Goal: Book appointment/travel/reservation

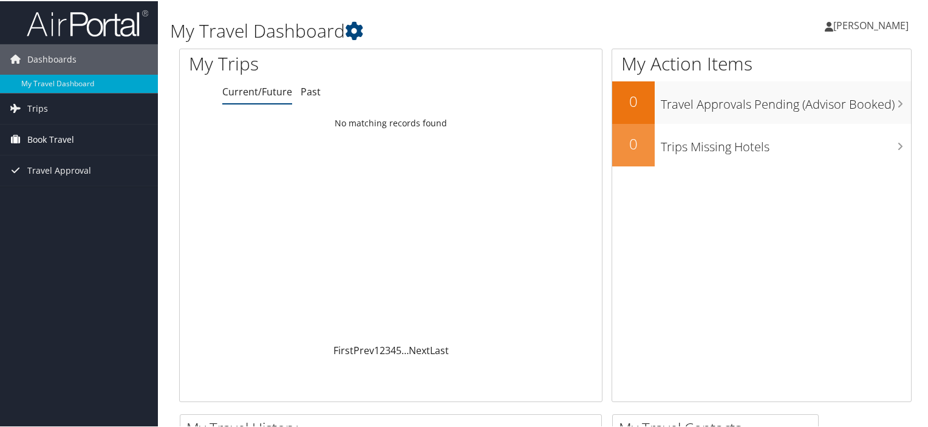
click at [53, 137] on span "Book Travel" at bounding box center [50, 138] width 47 height 30
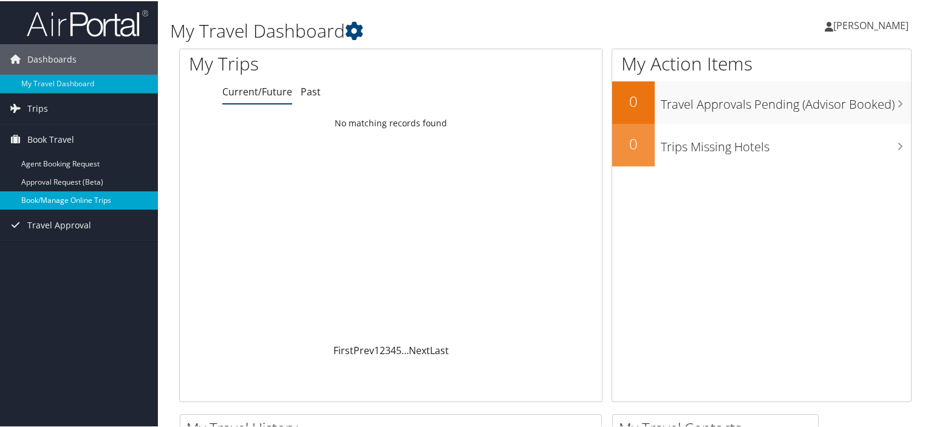
click at [66, 194] on link "Book/Manage Online Trips" at bounding box center [79, 199] width 158 height 18
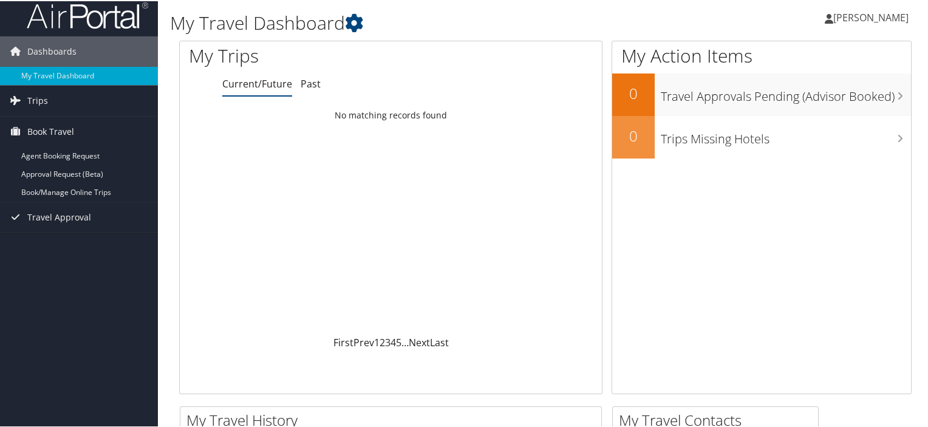
scroll to position [7, 0]
click at [90, 157] on link "Agent Booking Request" at bounding box center [79, 155] width 158 height 18
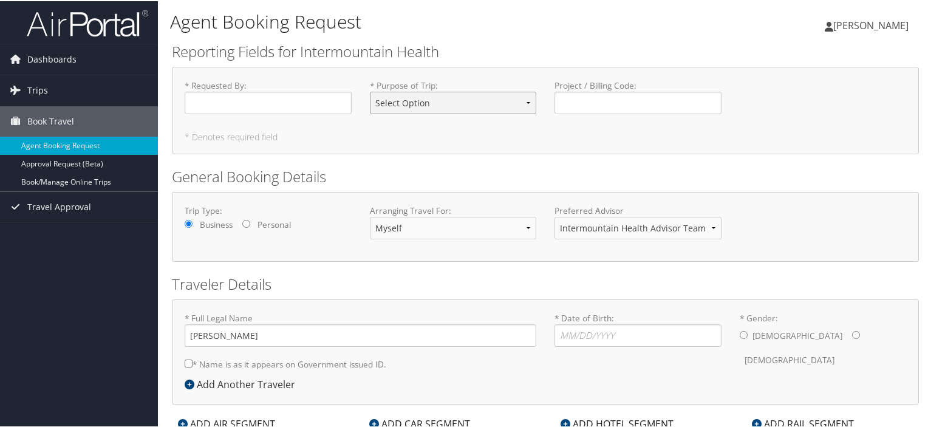
click at [531, 101] on select "Select Option 3rd Party Reimbursable Business CME Conf or Education Groups Pers…" at bounding box center [453, 102] width 167 height 22
select select "Business"
click at [370, 91] on select "Select Option 3rd Party Reimbursable Business CME Conf or Education Groups Pers…" at bounding box center [453, 102] width 167 height 22
drag, startPoint x: 430, startPoint y: 250, endPoint x: 508, endPoint y: 235, distance: 79.1
click at [508, 235] on div "Trip Type: Business Personal Arranging Travel For: Myself Another Traveler Gues…" at bounding box center [545, 226] width 747 height 70
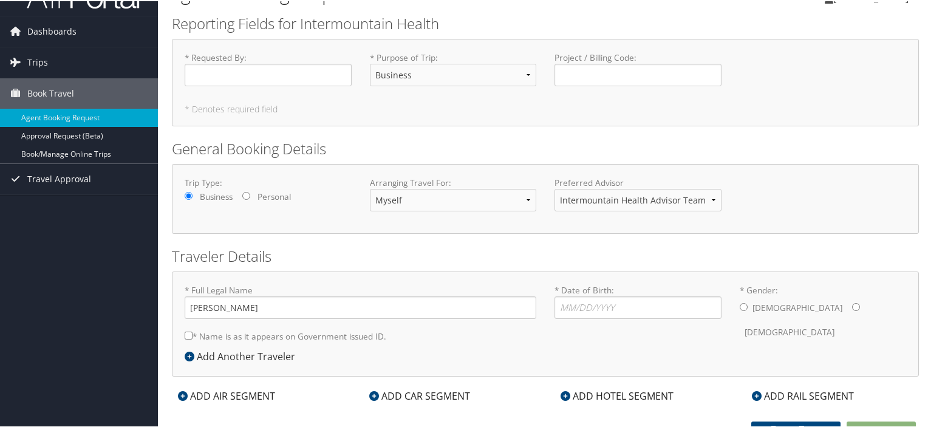
scroll to position [39, 0]
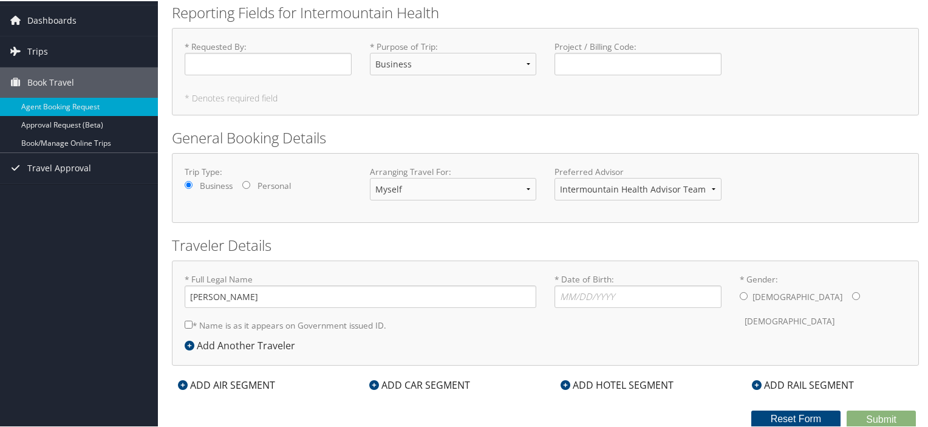
click at [408, 383] on div "ADD CAR SEGMENT" at bounding box center [419, 384] width 113 height 15
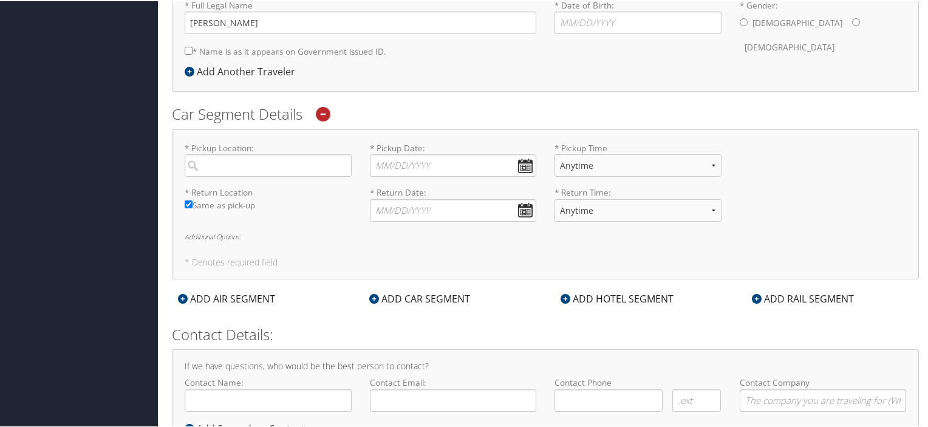
scroll to position [313, 0]
click at [209, 165] on input "search" at bounding box center [268, 163] width 167 height 22
click at [240, 188] on div "Vernal (VEL UT)" at bounding box center [269, 196] width 151 height 31
click at [240, 175] on input "vernal" at bounding box center [268, 163] width 167 height 22
type input "Vernal"
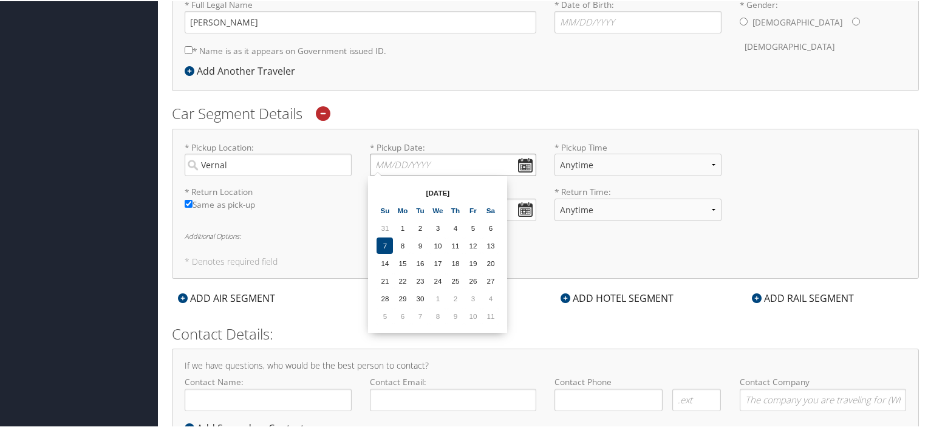
click at [524, 163] on input "* Pickup Date: Dates must be valid" at bounding box center [453, 163] width 167 height 22
click at [420, 259] on td "16" at bounding box center [420, 262] width 16 height 16
type input "09/16/2025"
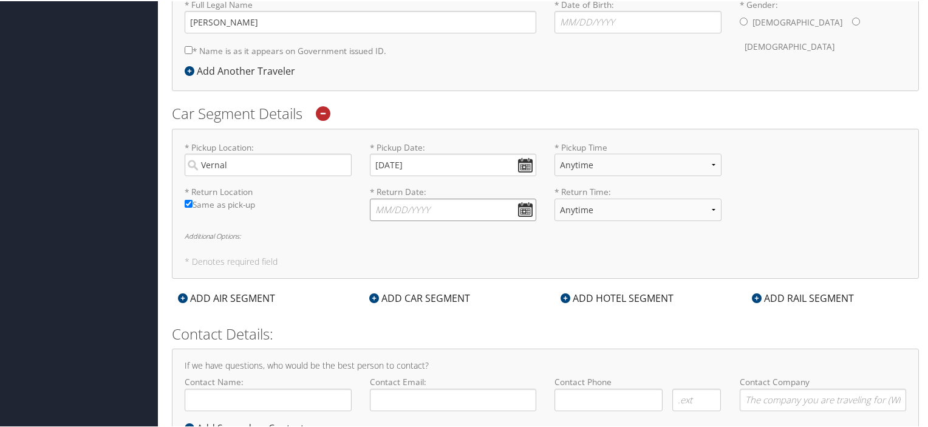
click at [525, 209] on input "* Return Date: Dates must be valid" at bounding box center [453, 208] width 167 height 22
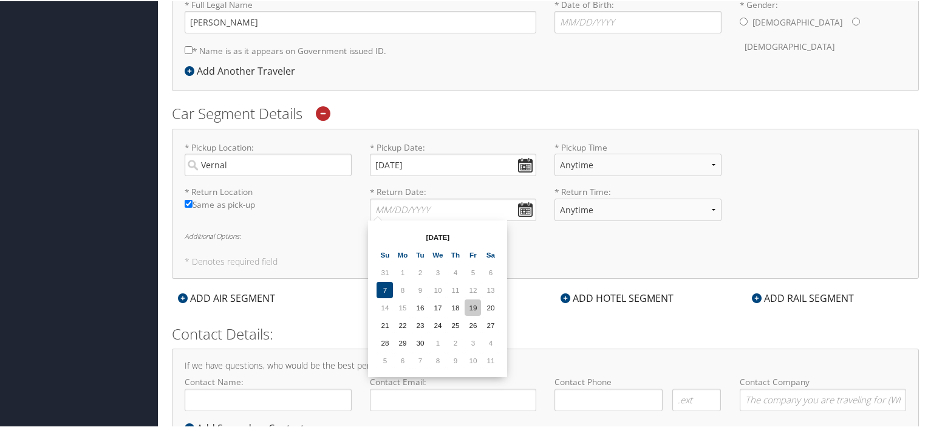
click at [474, 306] on td "19" at bounding box center [473, 306] width 16 height 16
type input "09/19/2025"
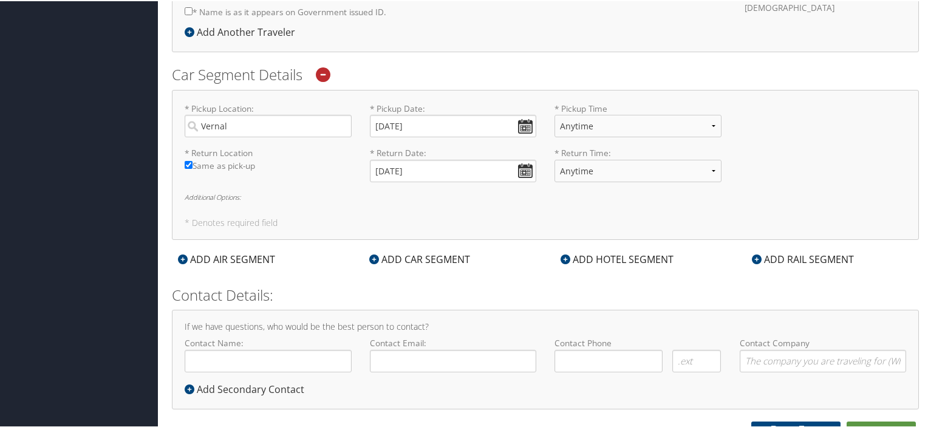
scroll to position [362, 0]
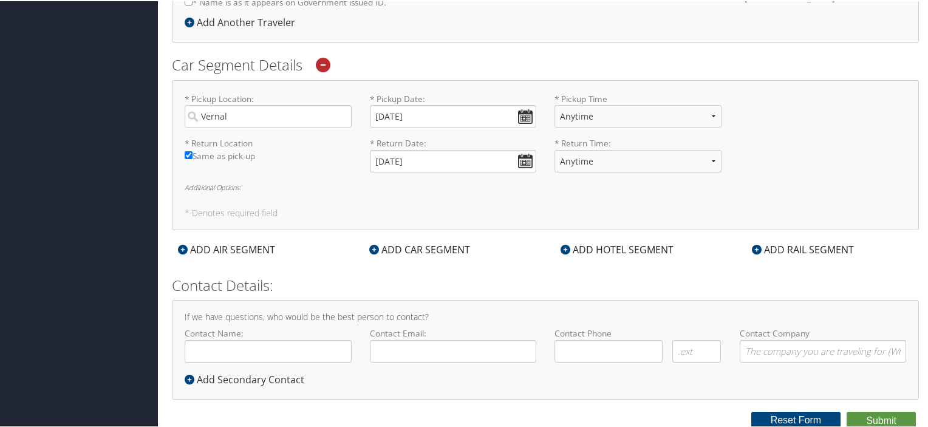
click at [573, 248] on div "ADD HOTEL SEGMENT" at bounding box center [617, 248] width 125 height 15
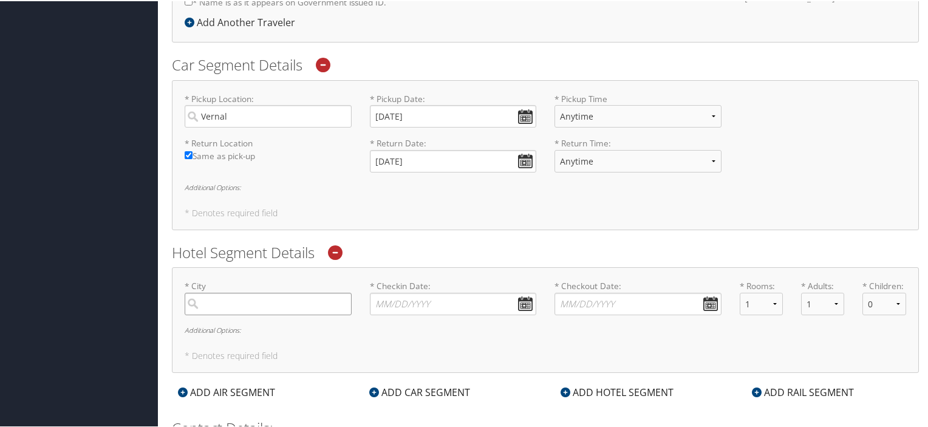
click at [222, 302] on input "search" at bounding box center [268, 303] width 167 height 22
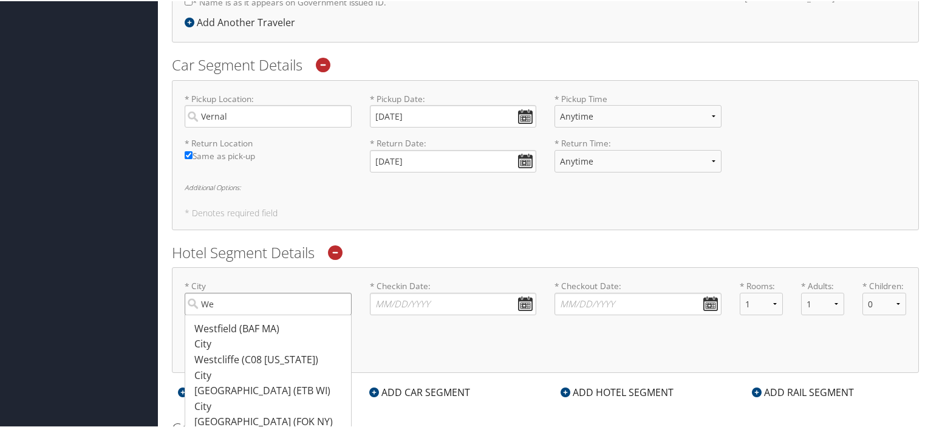
type input "W"
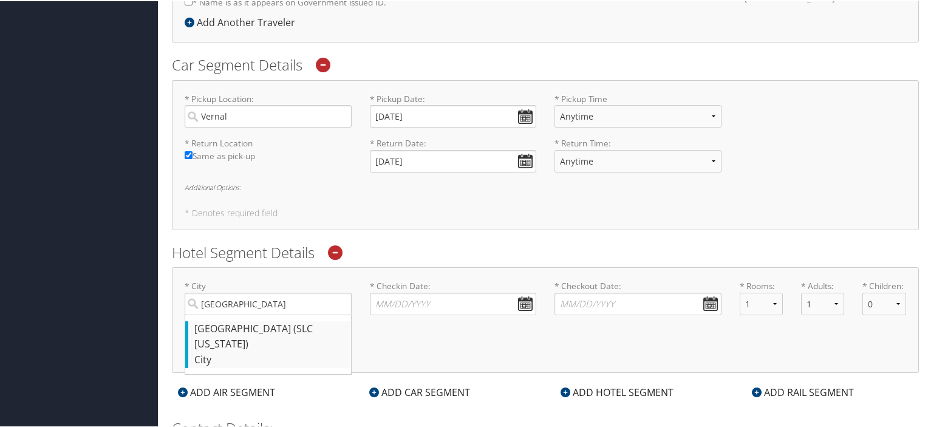
click at [256, 327] on div "Salt Lake City (SLC Utah)" at bounding box center [269, 335] width 151 height 31
click at [256, 314] on input "Salt Lake" at bounding box center [268, 303] width 167 height 22
type input "Salt Lake City"
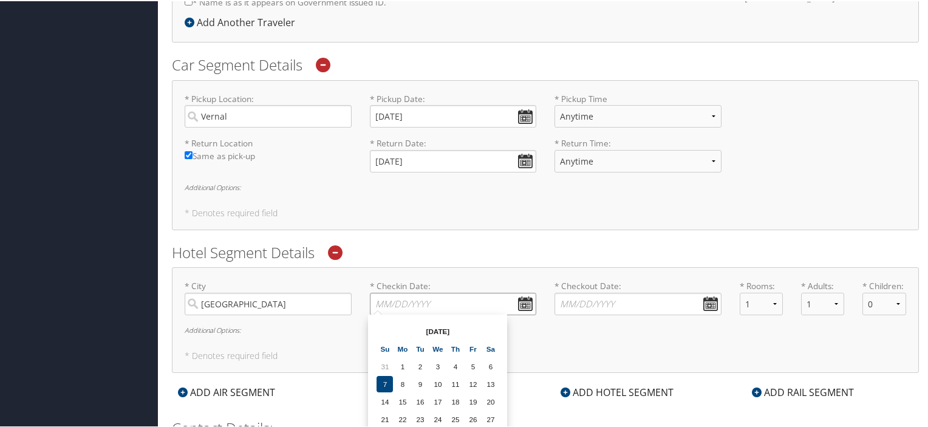
click at [432, 304] on input "* Checkin Date: Dates must be valid" at bounding box center [453, 303] width 167 height 22
click at [420, 398] on td "16" at bounding box center [420, 400] width 16 height 16
type input "09/16/2025"
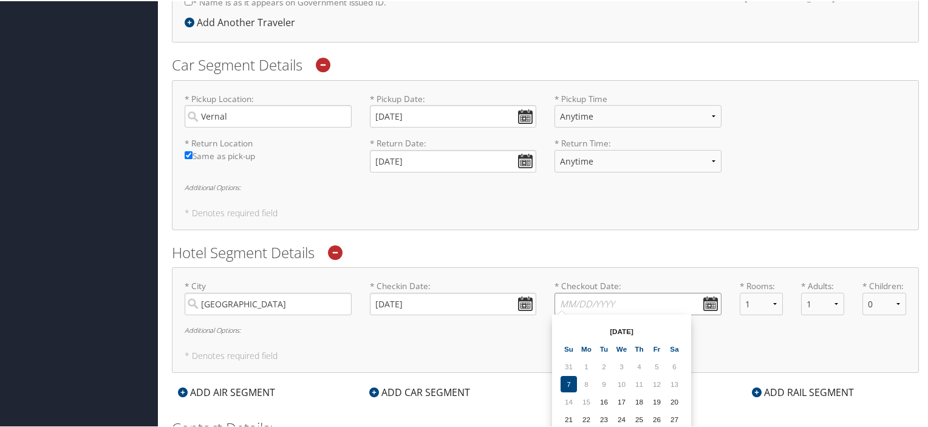
click at [632, 302] on input "* Checkout Date: Dates must be valid" at bounding box center [638, 303] width 167 height 22
click at [636, 400] on td "18" at bounding box center [639, 400] width 16 height 16
type input "09/18/2025"
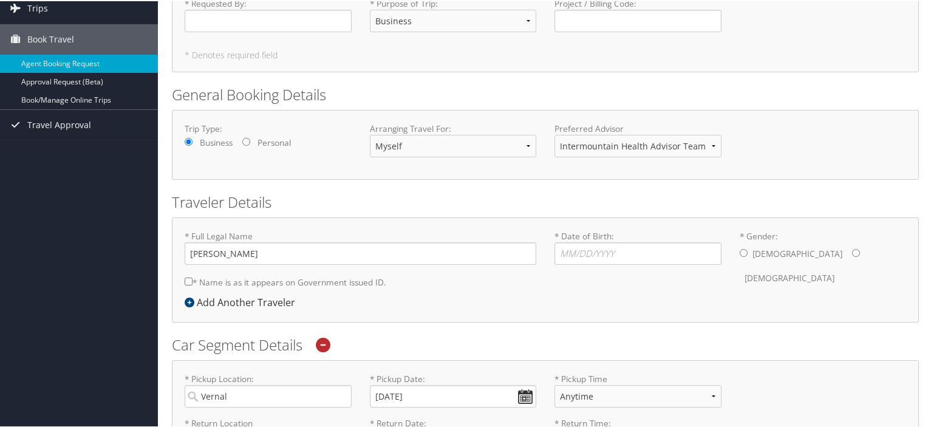
scroll to position [81, 0]
click at [567, 253] on input "* Date of Birth: Invalid Date" at bounding box center [638, 253] width 167 height 22
type input "03/25/1969"
click at [740, 252] on input "* Gender: Male Female" at bounding box center [744, 252] width 8 height 8
radio input "true"
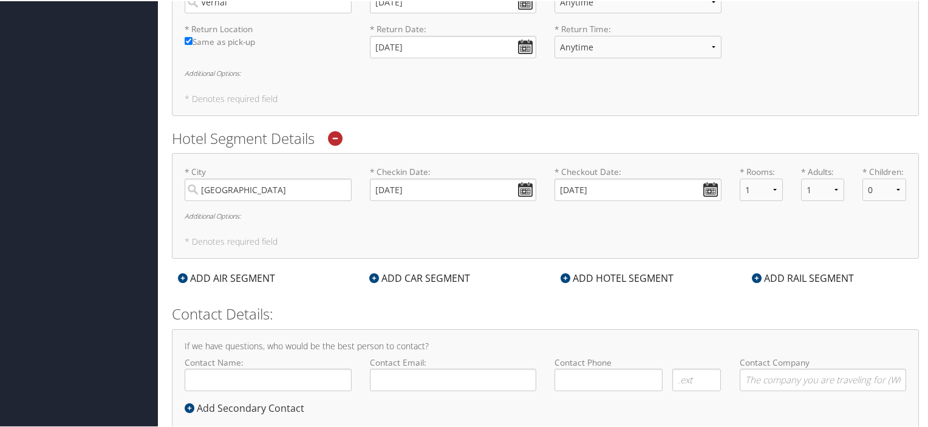
scroll to position [505, 0]
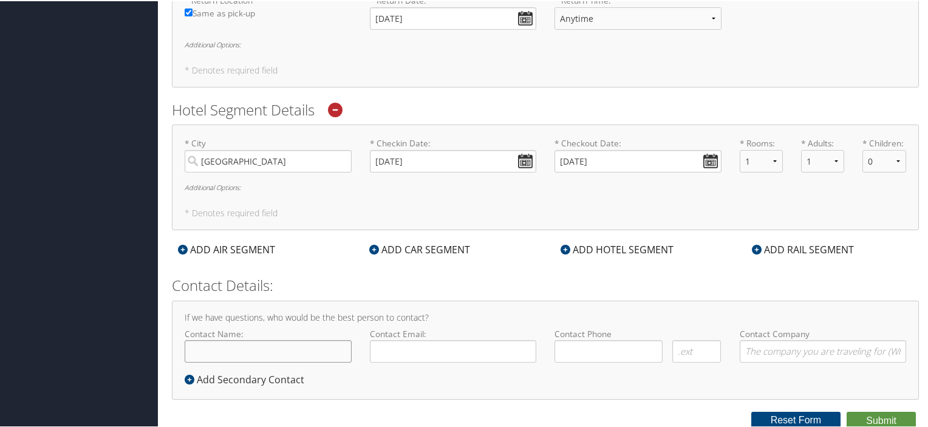
click at [248, 347] on input "Contact Name:" at bounding box center [268, 350] width 167 height 22
type input "[PERSON_NAME]"
type input "Chace.Cooper@imail.org"
type input "( ) -"
type input "Helicopter Services of Utah"
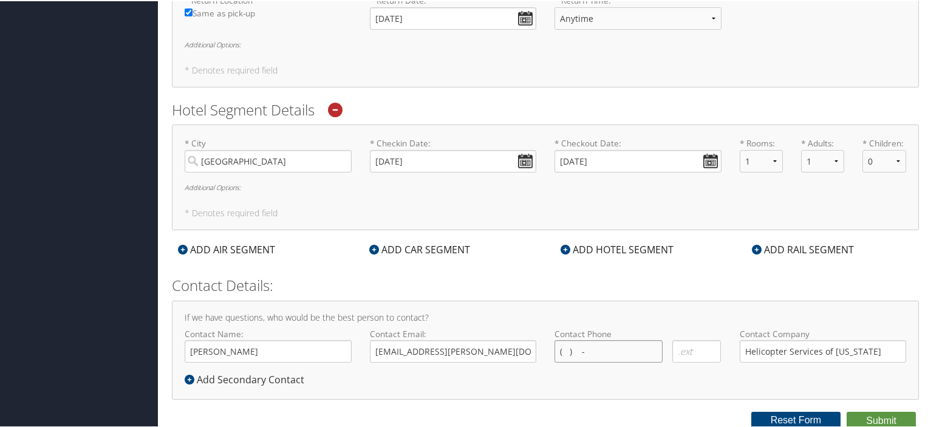
click at [593, 347] on input "( ) -" at bounding box center [609, 350] width 108 height 22
click at [589, 346] on input "( ) -" at bounding box center [609, 350] width 108 height 22
type input "(928) 691-0665"
click at [811, 347] on input "Helicopter Services of Utah" at bounding box center [823, 350] width 167 height 22
click at [858, 350] on input "Helicopter Services of Utah" at bounding box center [823, 350] width 167 height 22
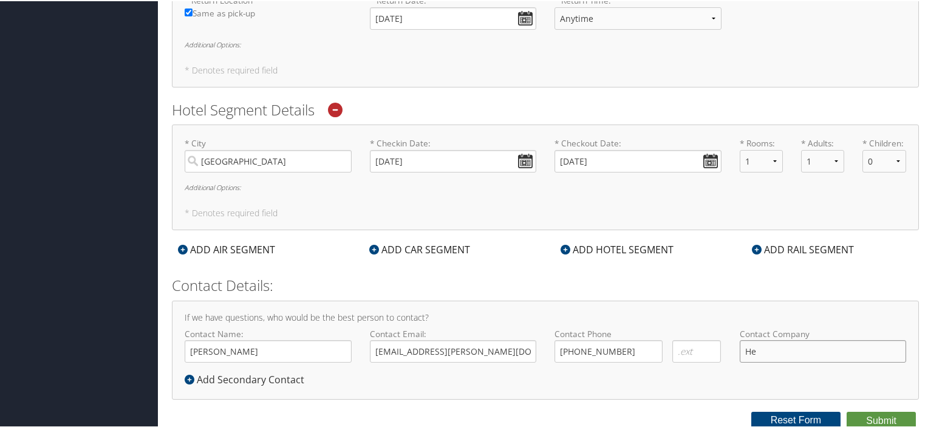
type input "H"
type input "Classic Aviation"
click at [881, 417] on button "Submit" at bounding box center [881, 420] width 69 height 18
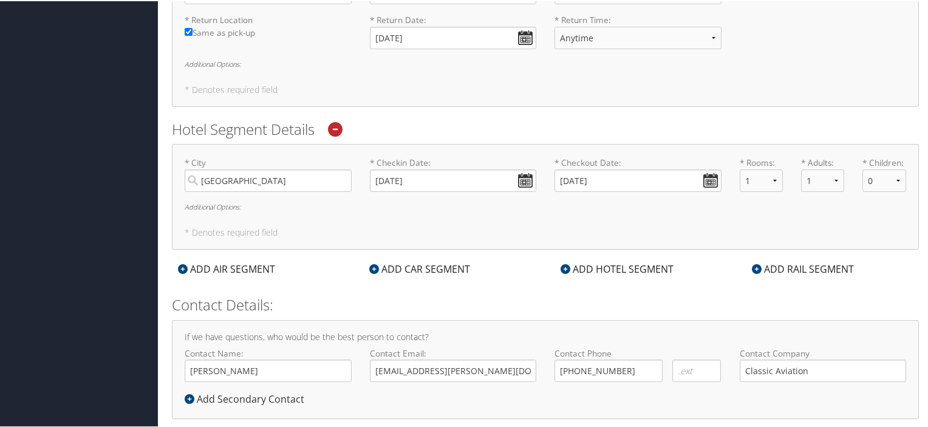
scroll to position [0, 0]
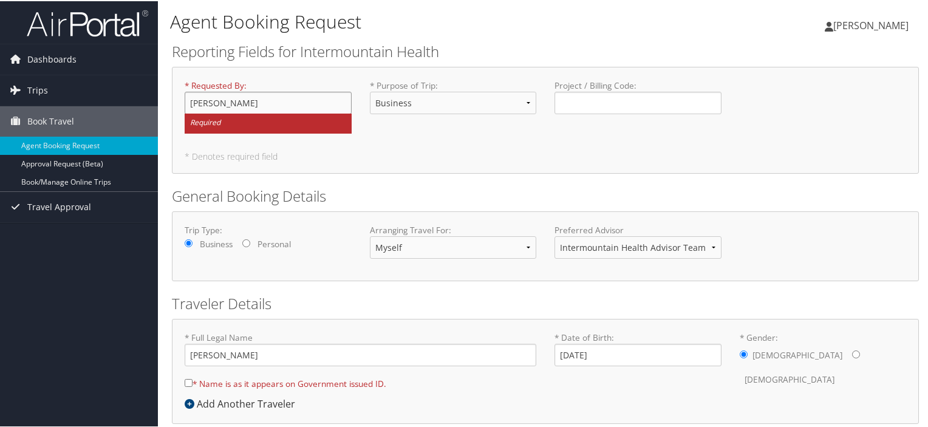
type input "[PERSON_NAME]"
click at [474, 128] on div "* Requested By : Chace Cooper Required * Purpose of Trip : Select Option 3rd Pa…" at bounding box center [546, 110] width 740 height 64
click at [486, 162] on div "* Requested By : Chace Cooper Required * Purpose of Trip : Select Option 3rd Pa…" at bounding box center [545, 119] width 747 height 107
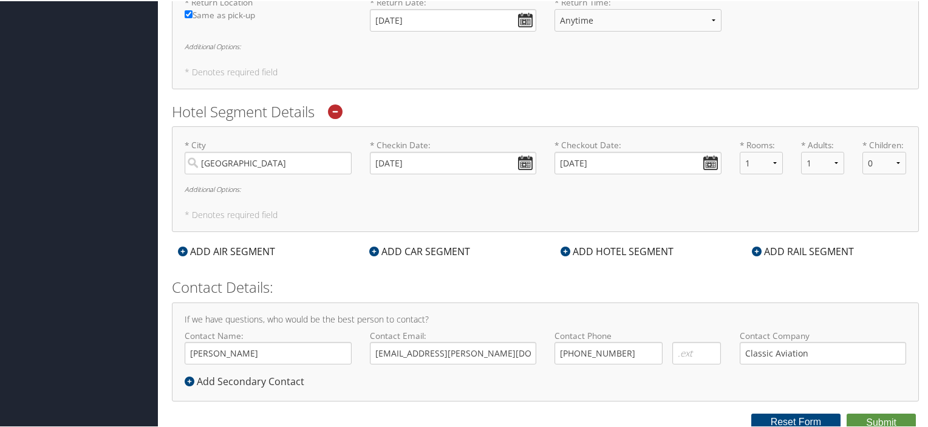
scroll to position [524, 0]
click at [885, 417] on button "Submit" at bounding box center [881, 420] width 69 height 18
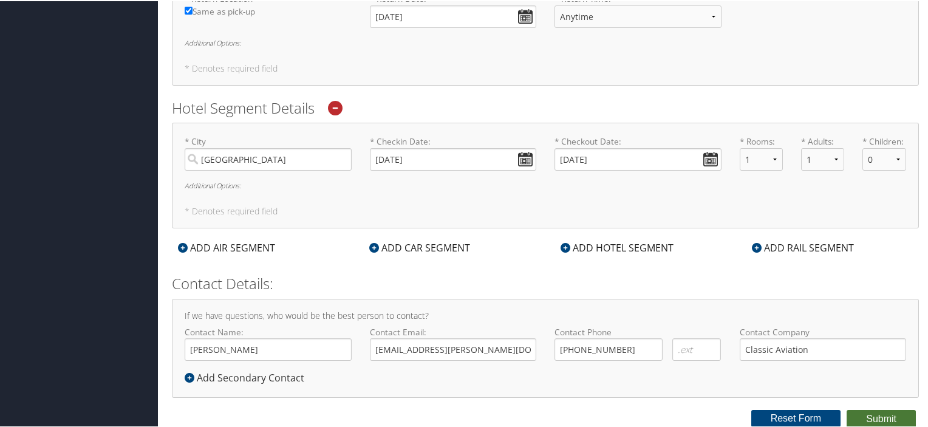
scroll to position [148, 0]
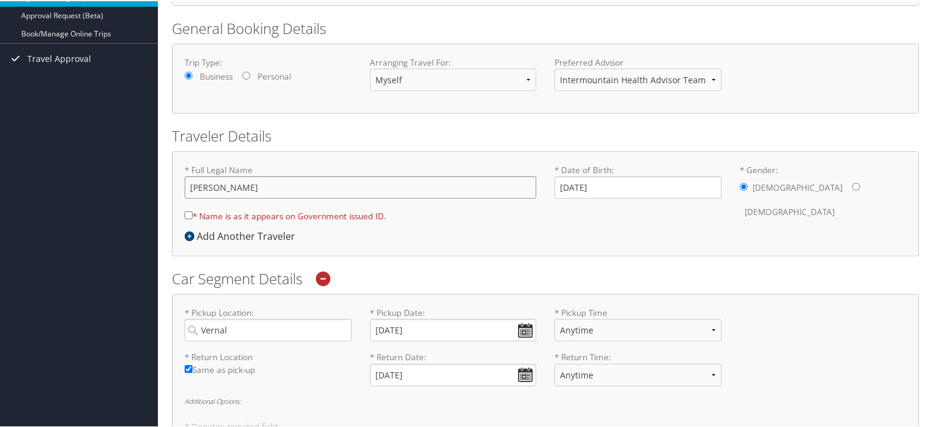
click at [219, 185] on input "Chace Cooper" at bounding box center [361, 186] width 352 height 22
type input "Chace D. Cooper"
click at [480, 211] on div "* Full Legal Name Chace D. Cooper * Name is as it appears on Government issued …" at bounding box center [361, 195] width 370 height 65
click at [187, 213] on input "* Name is as it appears on Government issued ID." at bounding box center [189, 214] width 8 height 8
checkbox input "true"
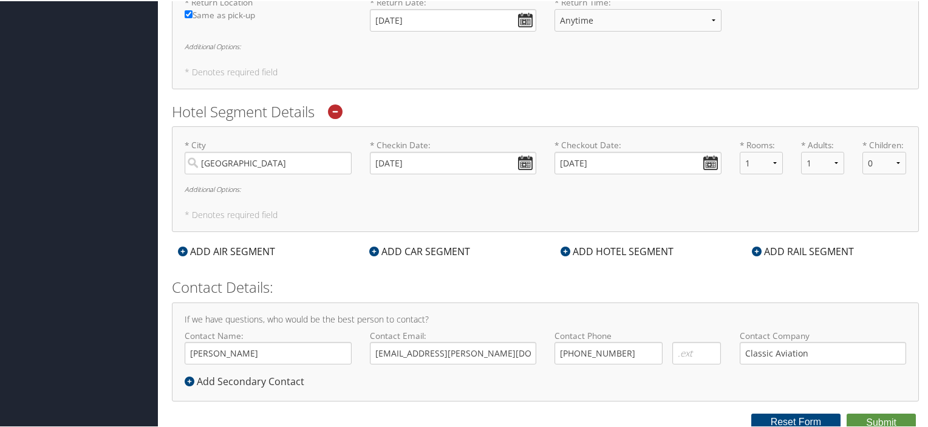
scroll to position [505, 0]
click at [878, 416] on button "Submit" at bounding box center [881, 420] width 69 height 18
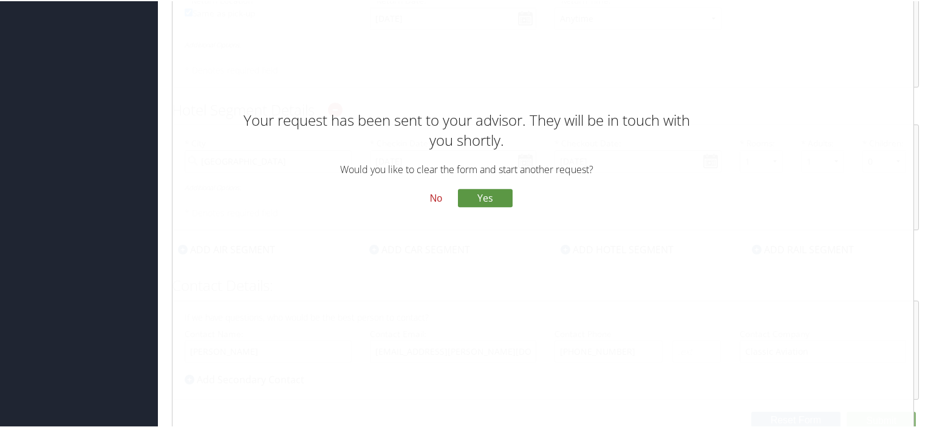
click at [434, 199] on button "No" at bounding box center [436, 198] width 32 height 21
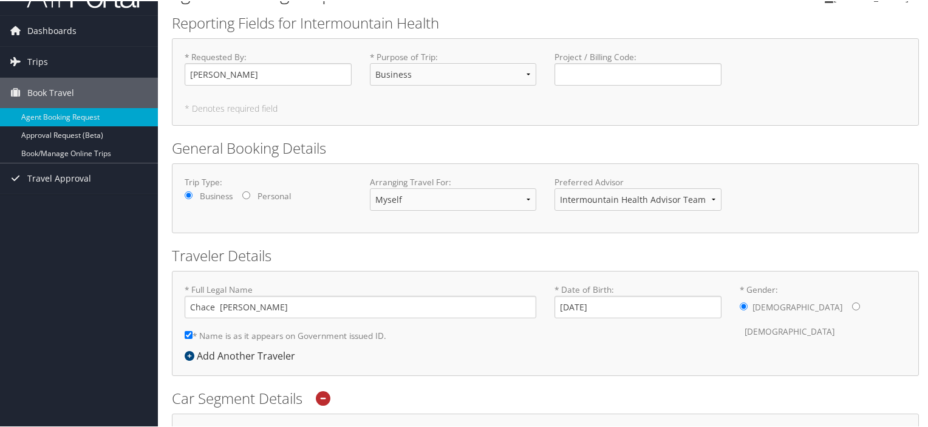
scroll to position [0, 0]
